Goal: Task Accomplishment & Management: Complete application form

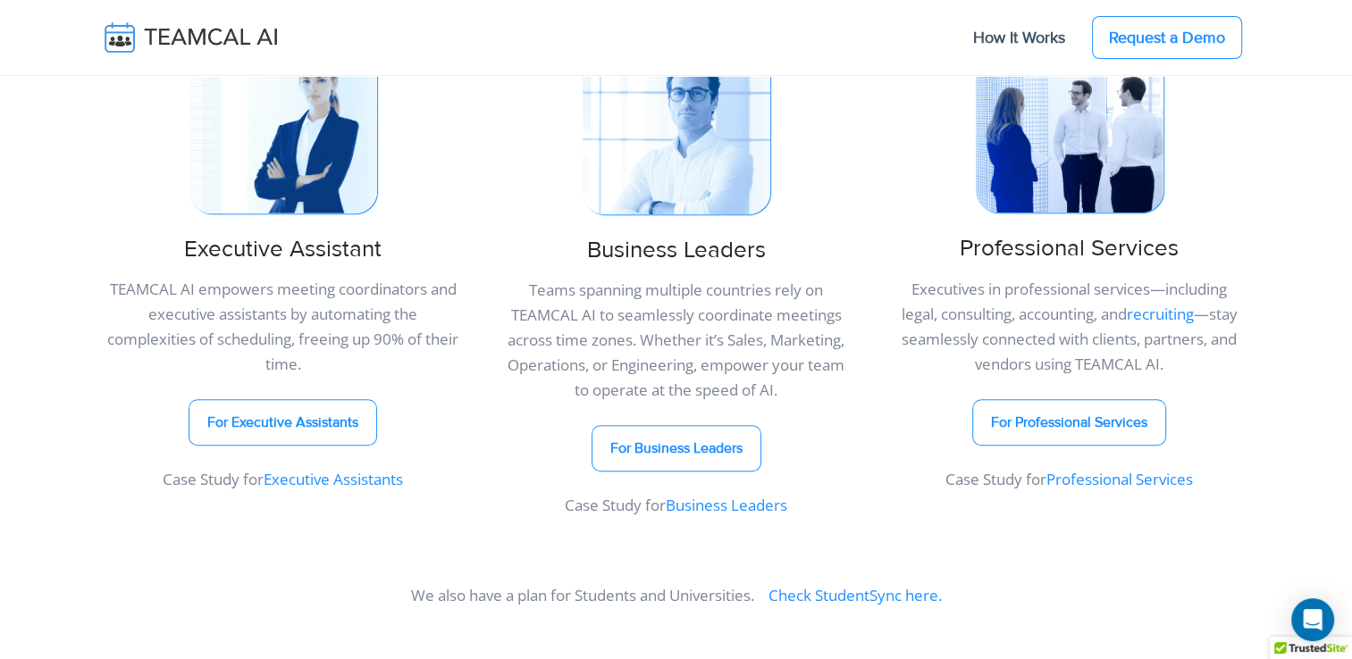
scroll to position [983, 0]
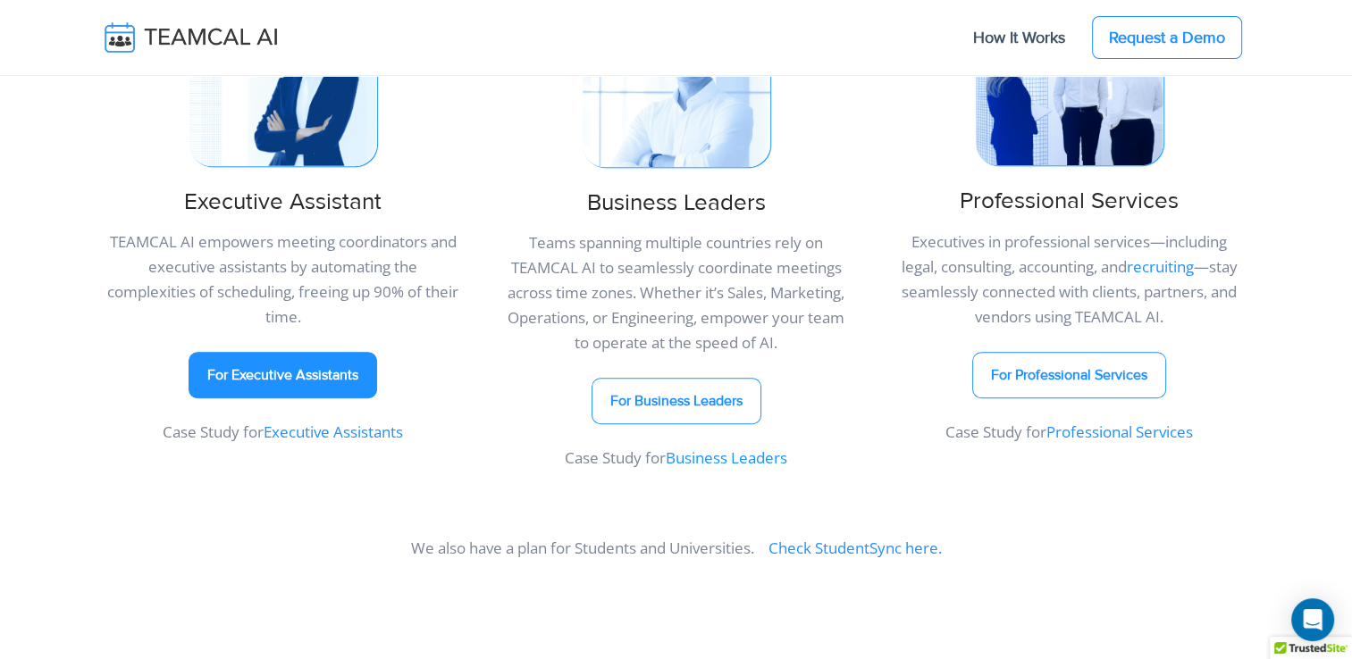
click at [253, 371] on link "For Executive Assistants" at bounding box center [282, 375] width 188 height 46
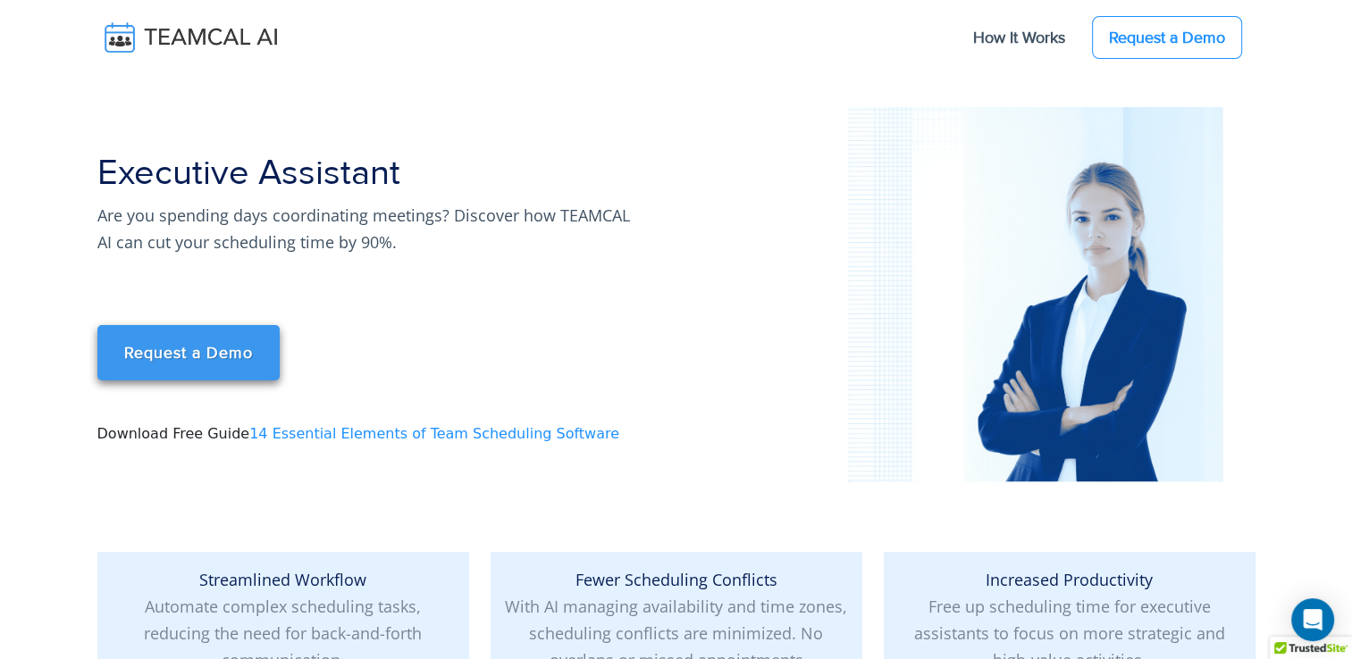
click at [207, 363] on link "Request a Demo" at bounding box center [188, 352] width 182 height 55
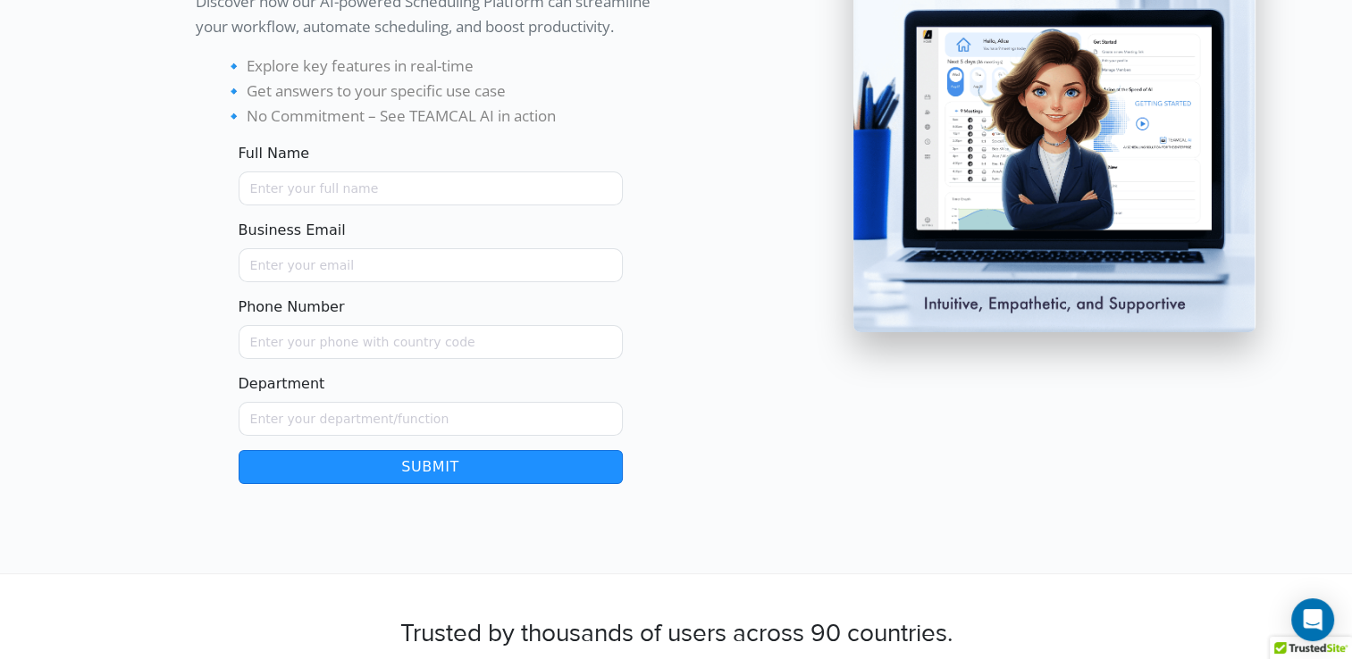
scroll to position [268, 0]
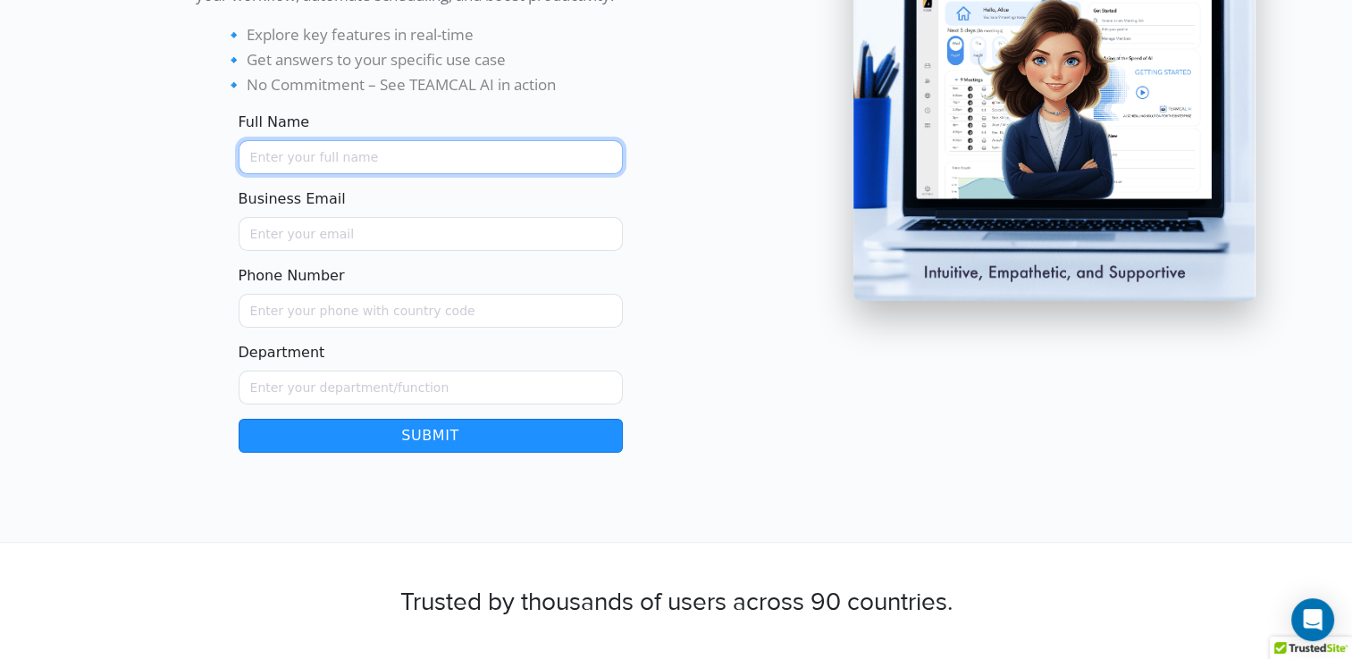
click at [299, 155] on input "Full Name" at bounding box center [431, 157] width 384 height 34
type input "[PERSON_NAME]"
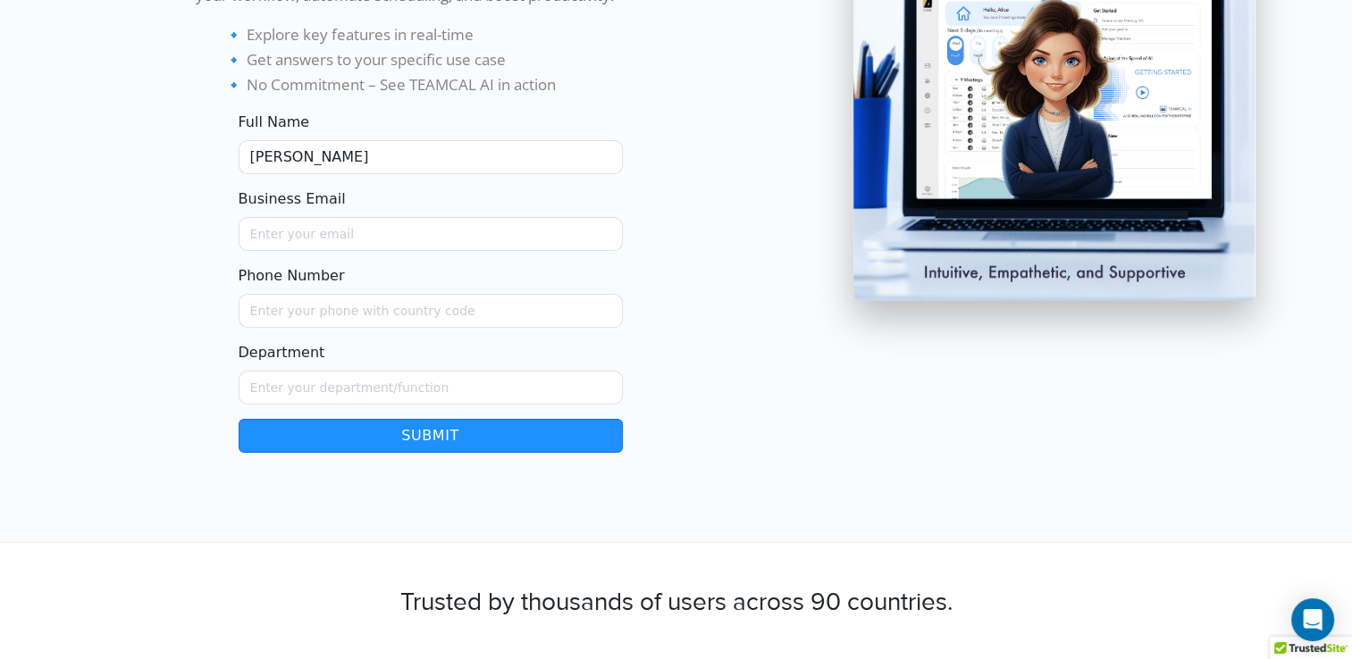
click at [320, 254] on form "Full Name [PERSON_NAME] Business Email Phone Number Department From demo Leave …" at bounding box center [431, 282] width 470 height 341
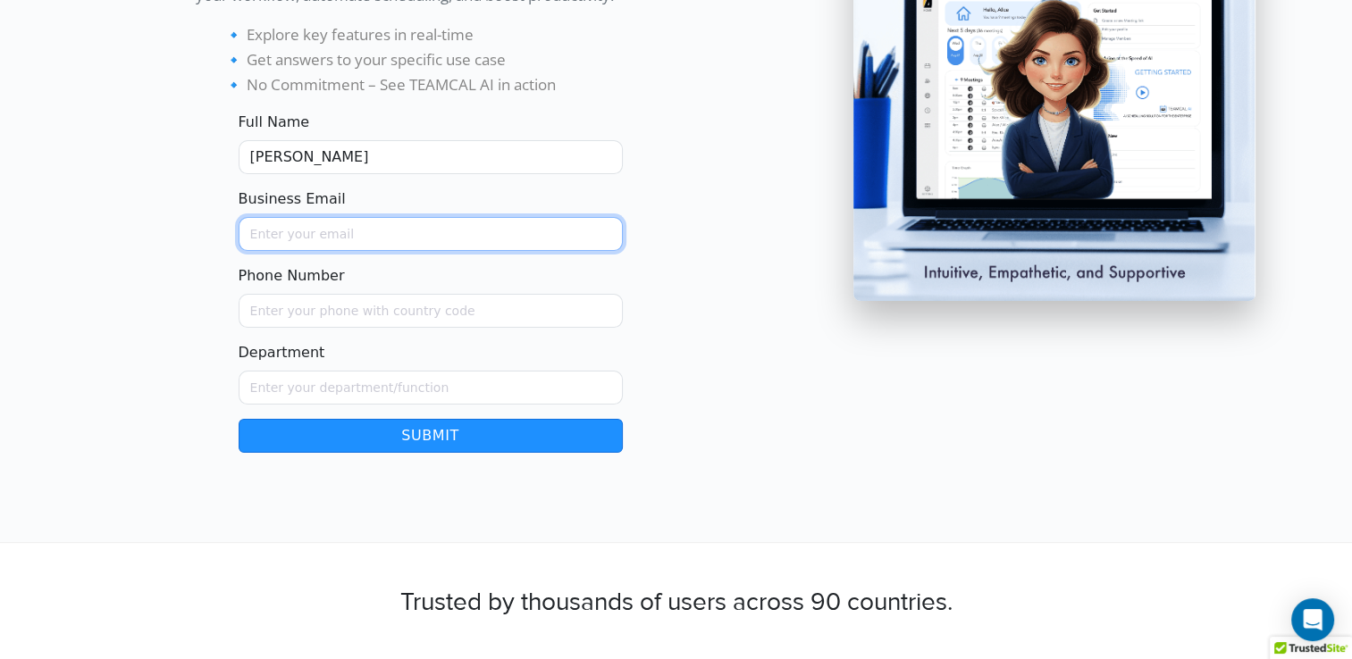
click at [316, 230] on input "Business Email" at bounding box center [431, 234] width 384 height 34
type input "[EMAIL_ADDRESS][PERSON_NAME][US_STATE][DOMAIN_NAME]"
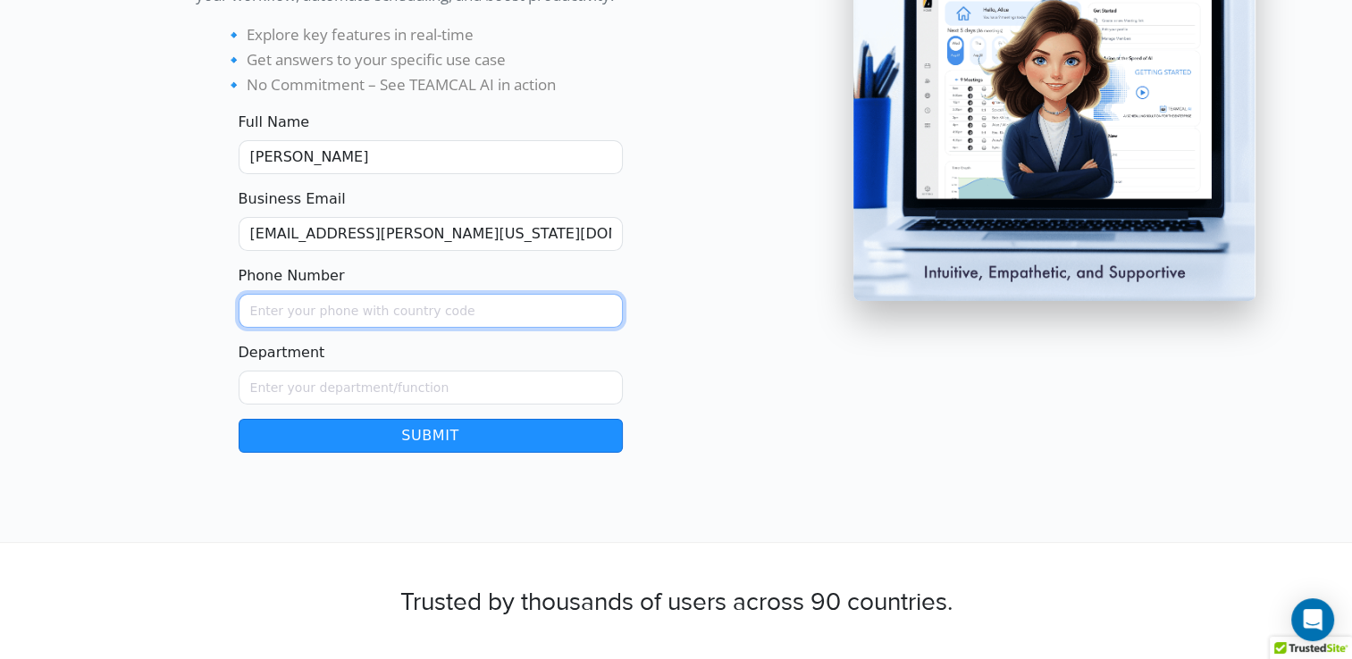
click at [333, 316] on input "Phone Number" at bounding box center [431, 311] width 384 height 34
type input "5016830586"
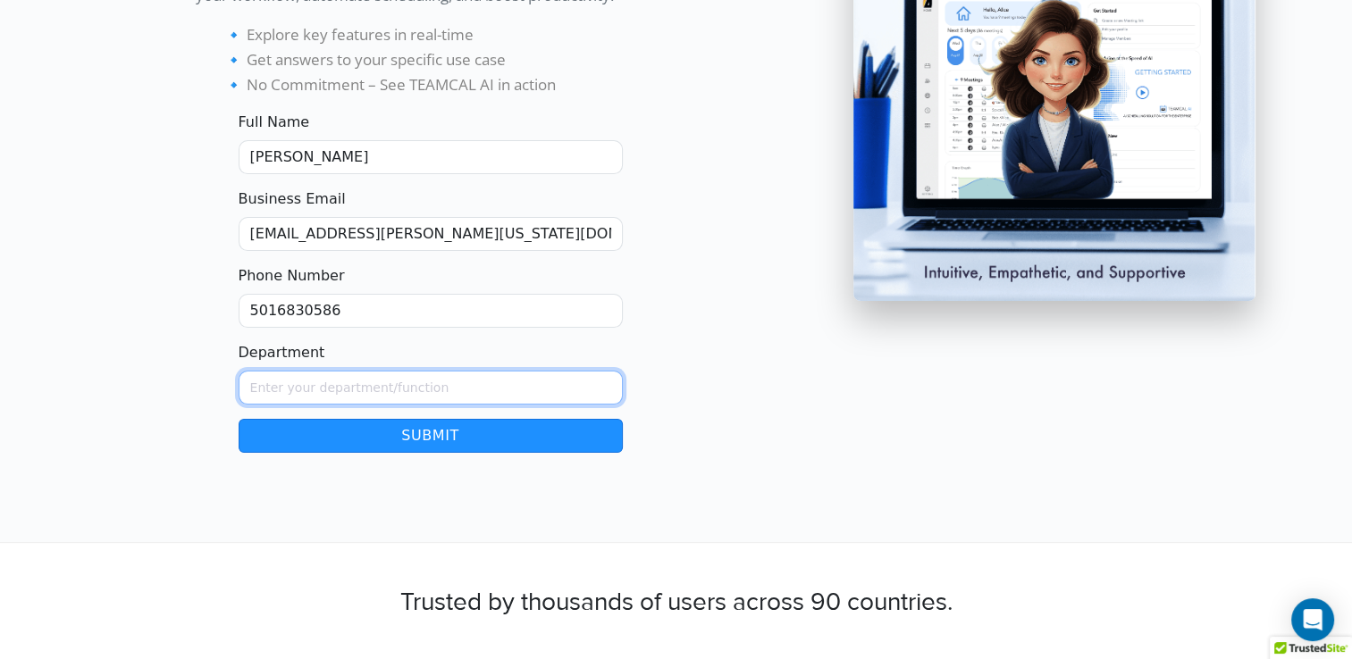
click at [349, 395] on input "Department" at bounding box center [431, 388] width 384 height 34
type input "EBD"
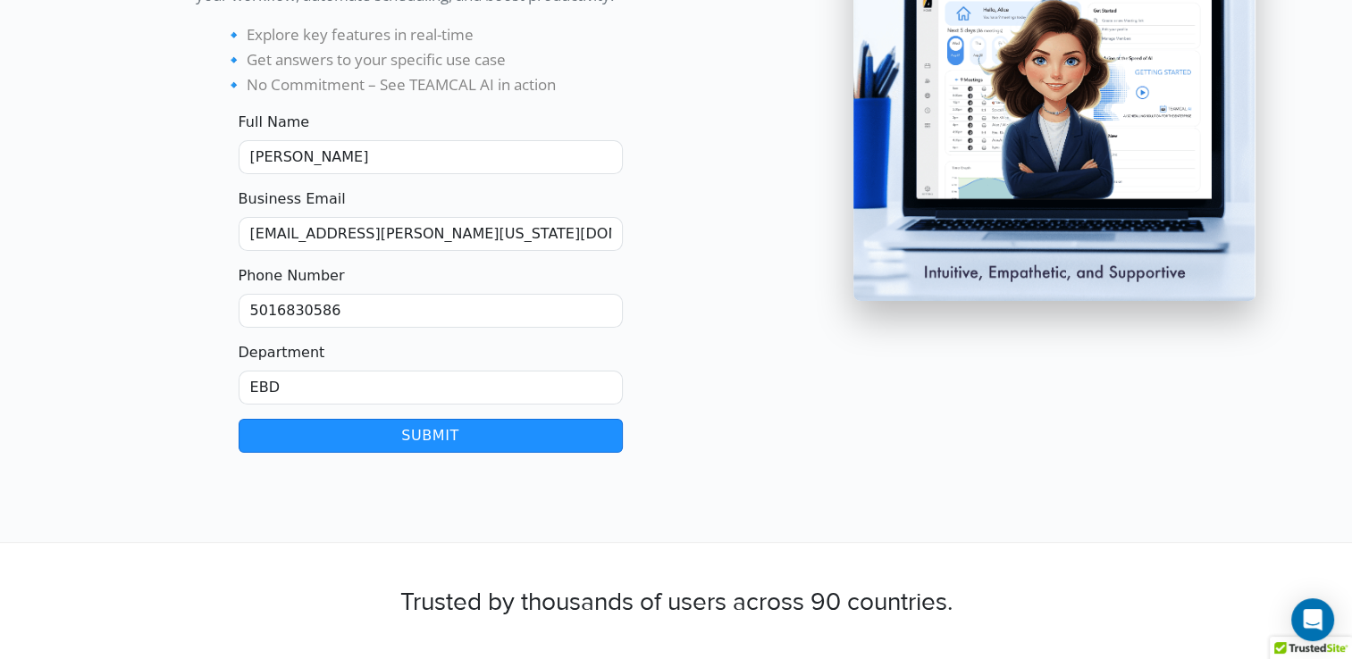
click at [356, 444] on button "Submit" at bounding box center [431, 436] width 384 height 34
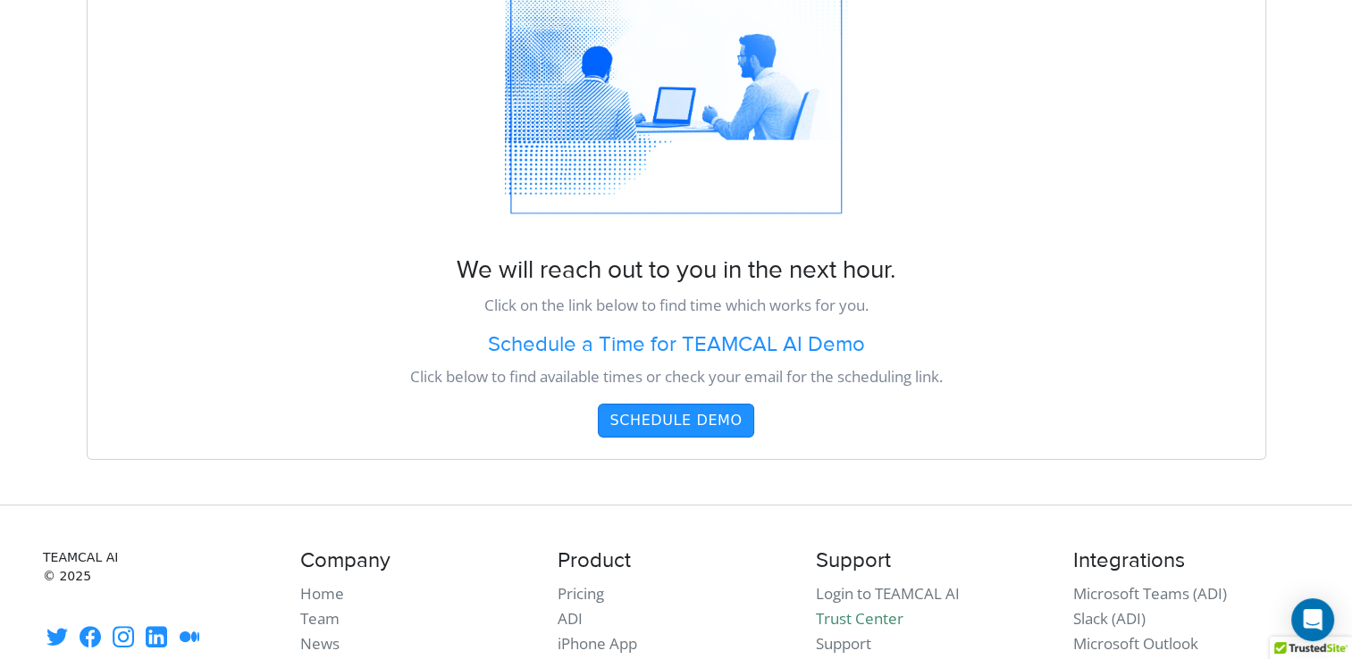
scroll to position [268, 0]
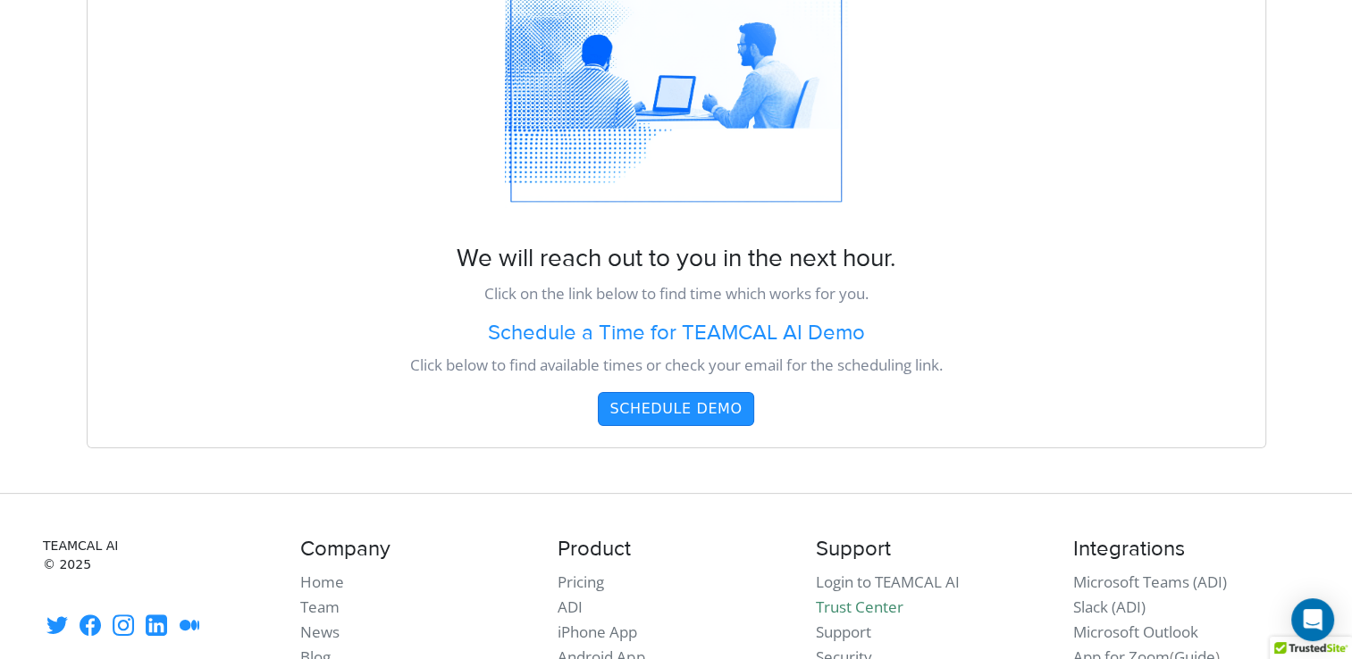
click at [642, 408] on button "Schedule Demo" at bounding box center [675, 409] width 155 height 34
